Goal: Information Seeking & Learning: Understand process/instructions

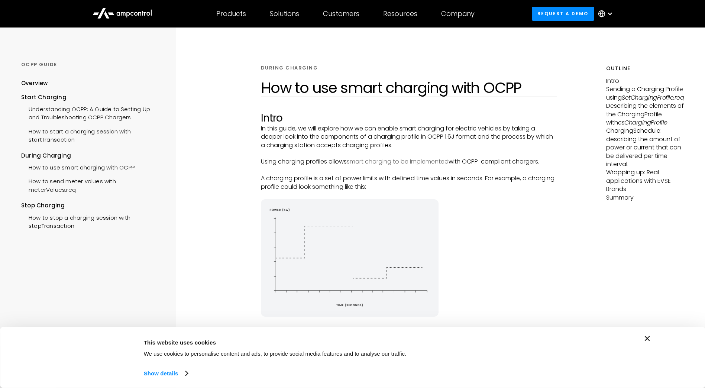
click at [406, 160] on link "smart charging to be implemented" at bounding box center [398, 161] width 102 height 9
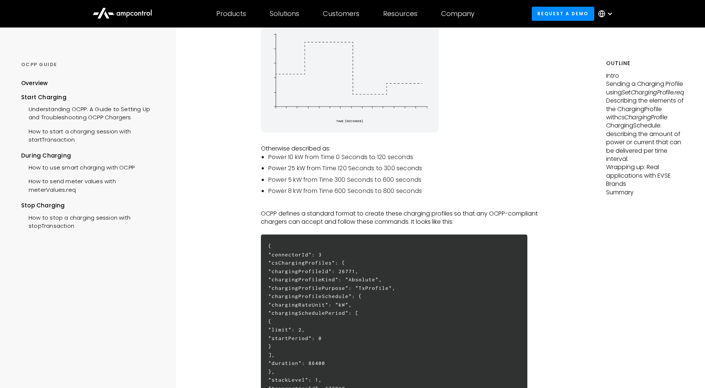
scroll to position [186, 0]
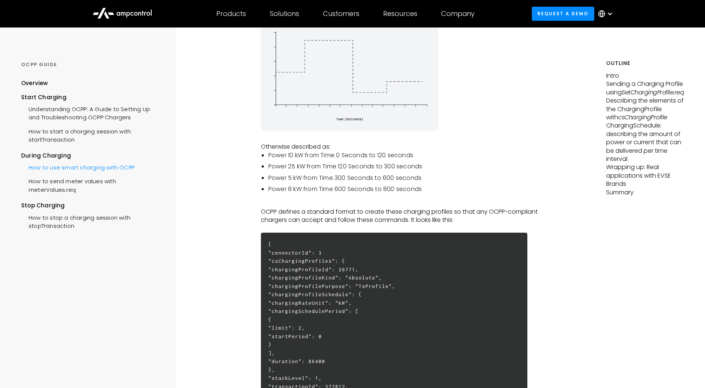
click at [55, 169] on div "How to use smart charging with OCPP" at bounding box center [77, 167] width 113 height 14
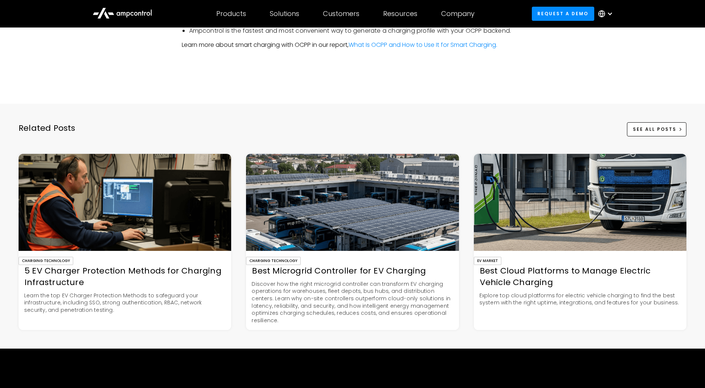
scroll to position [2340, 0]
